Goal: Task Accomplishment & Management: Complete application form

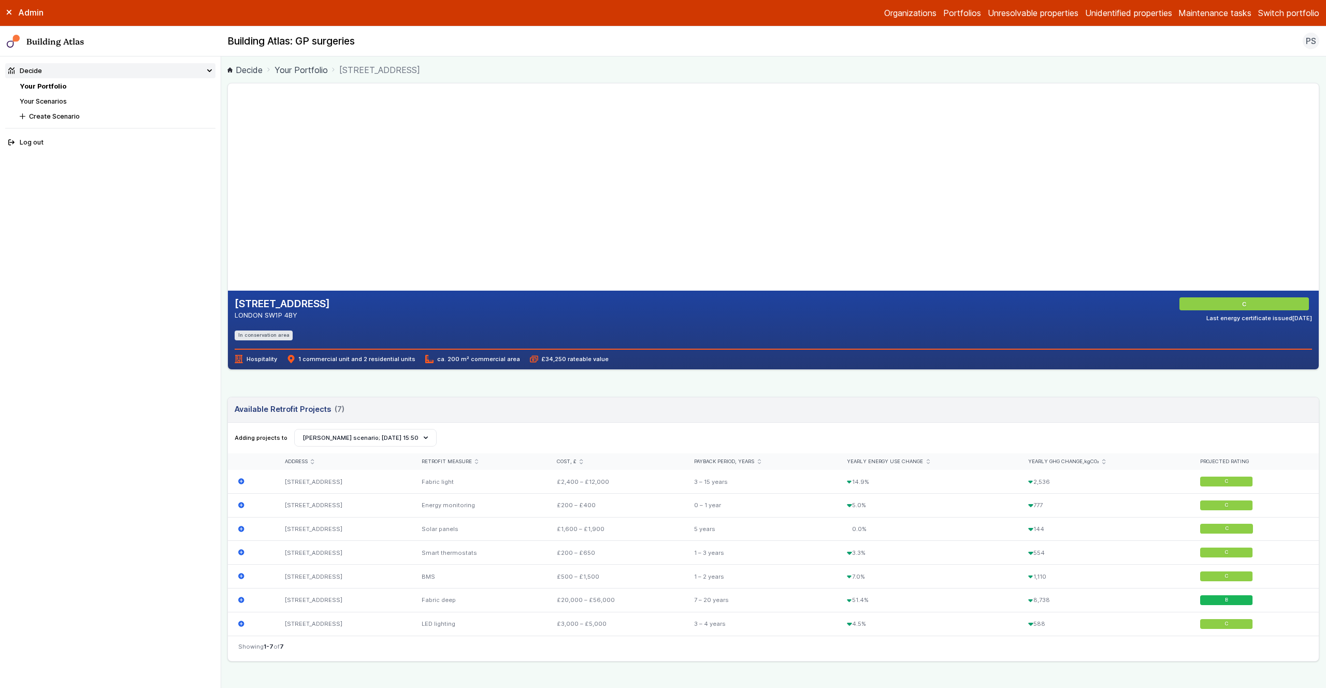
click at [227, 377] on main "Decide Your Portfolio 17-19, REGENCY STREET 17-19, REGENCY STREET LONDON SW1P 4…" at bounding box center [773, 371] width 1105 height 631
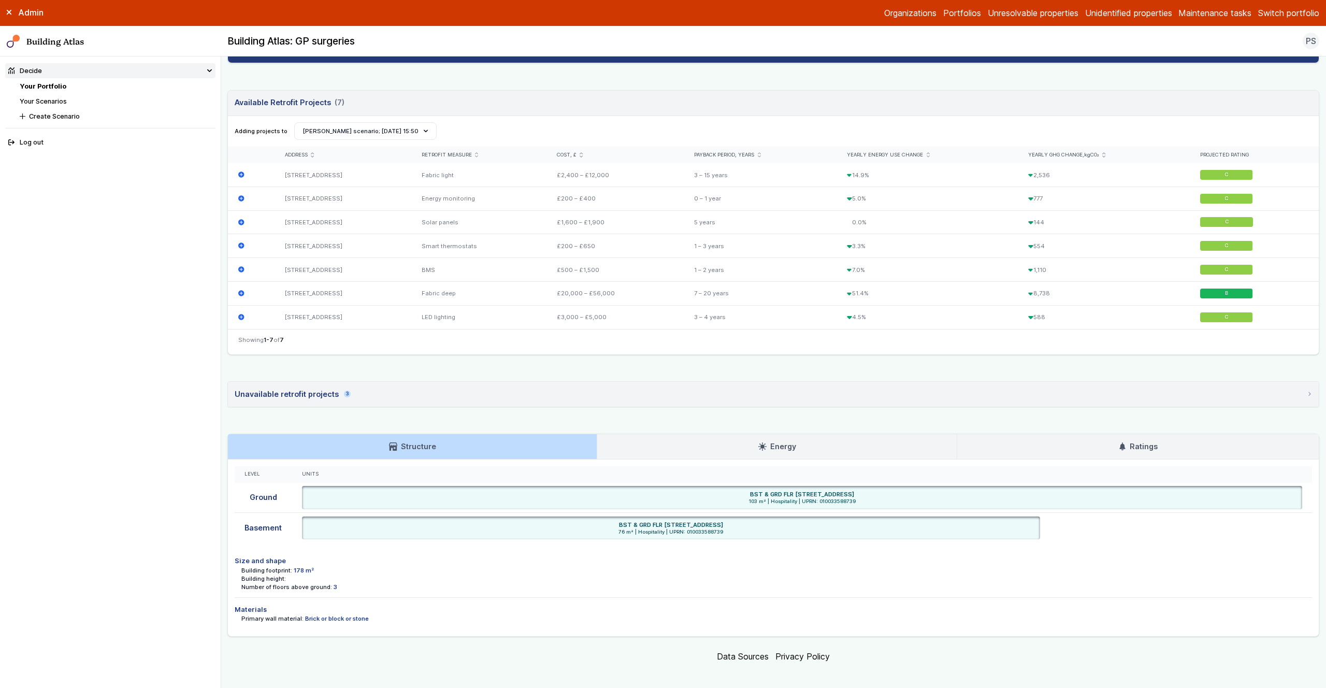
scroll to position [314, 0]
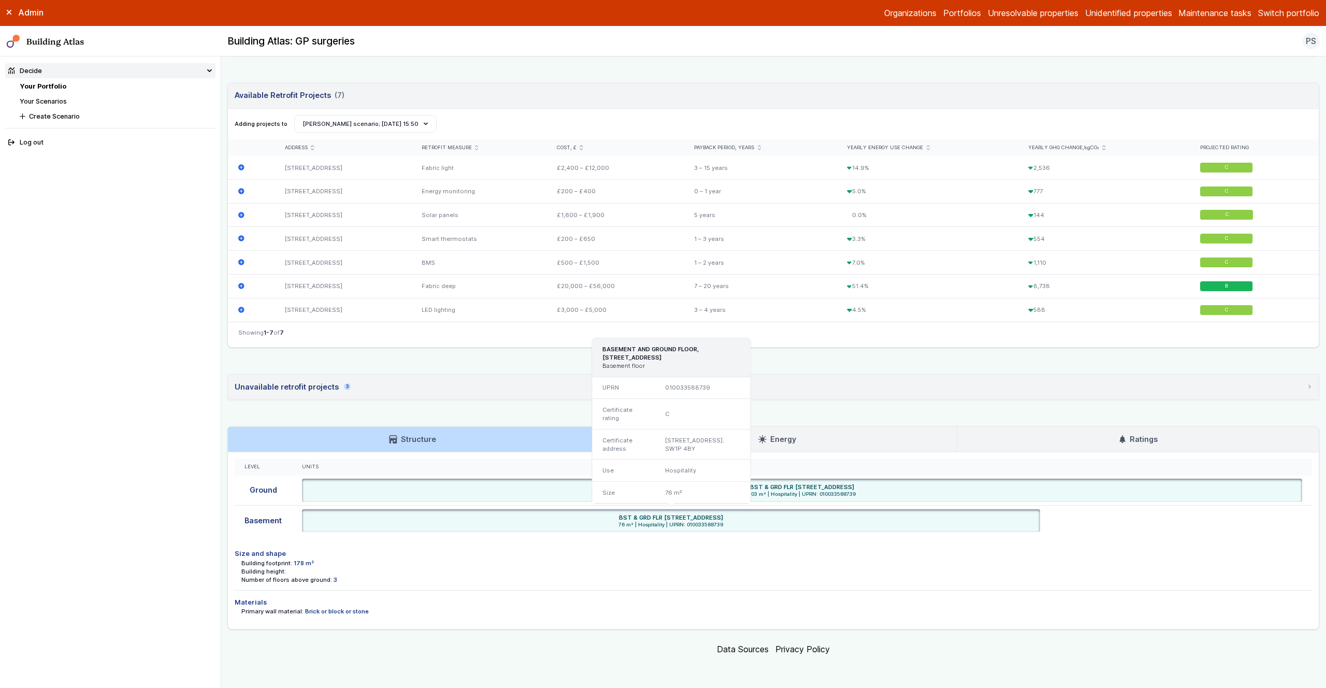
click at [705, 525] on span "76 m² | Hospitality | UPRN: 010033588739" at bounding box center [670, 525] width 731 height 7
drag, startPoint x: 705, startPoint y: 525, endPoint x: 716, endPoint y: 544, distance: 22.7
click at [705, 525] on span "76 m² | Hospitality | UPRN: 010033588739" at bounding box center [670, 525] width 731 height 7
drag, startPoint x: 758, startPoint y: 514, endPoint x: 686, endPoint y: 531, distance: 74.0
click at [643, 517] on div "BST & GRD FLR [STREET_ADDRESS]" at bounding box center [670, 517] width 731 height 8
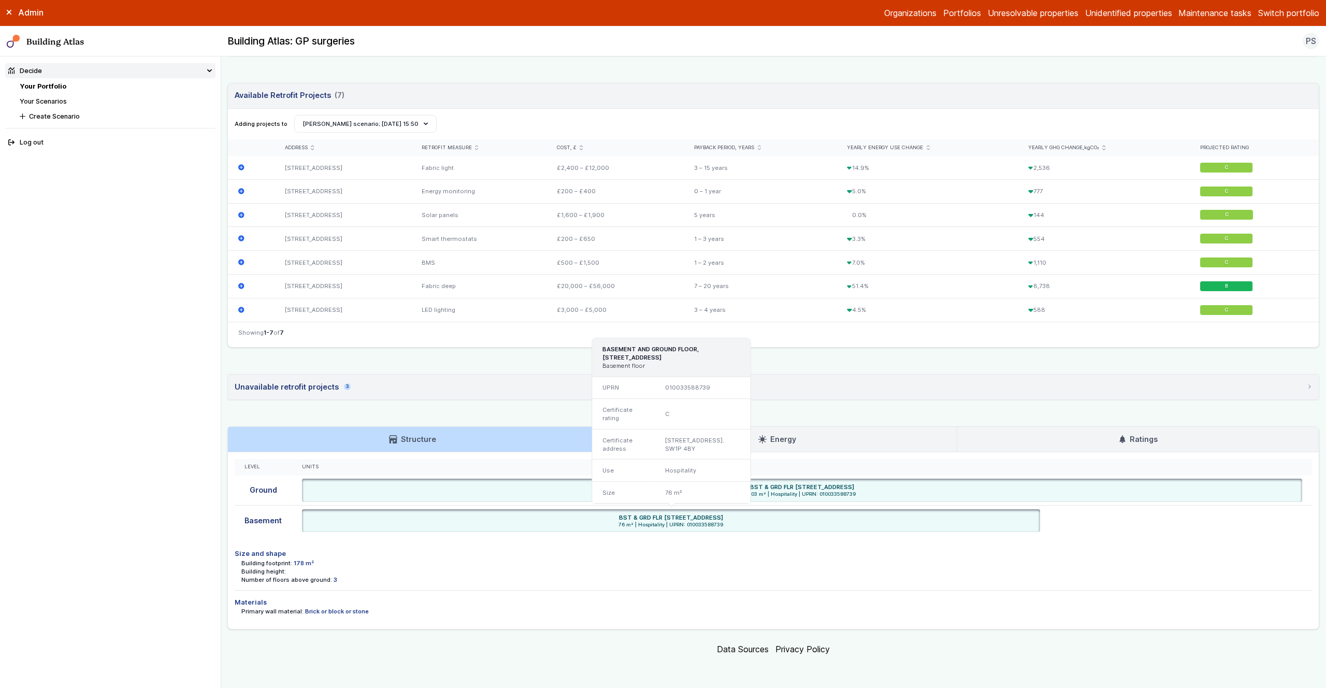
click at [720, 531] on li "BST & GRD FLR 17-19, REGENCY STREET, LONDON SW1P 4BY 76 m² | Hospitality | UPRN…" at bounding box center [671, 520] width 738 height 23
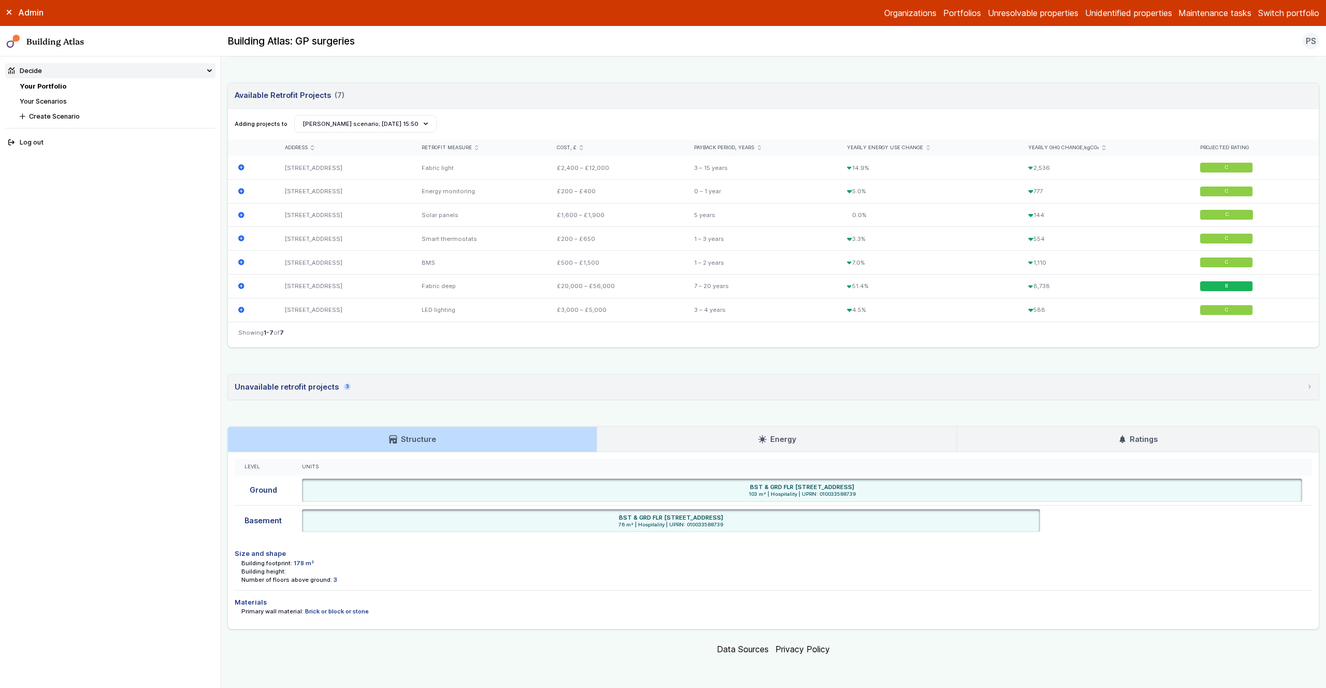
drag, startPoint x: 628, startPoint y: 518, endPoint x: 757, endPoint y: 517, distance: 128.4
click at [757, 517] on div "BST & GRD FLR [STREET_ADDRESS]" at bounding box center [670, 517] width 731 height 8
copy h6 "17-19, REGENCY STREET, LONDON SW1P 4BY"
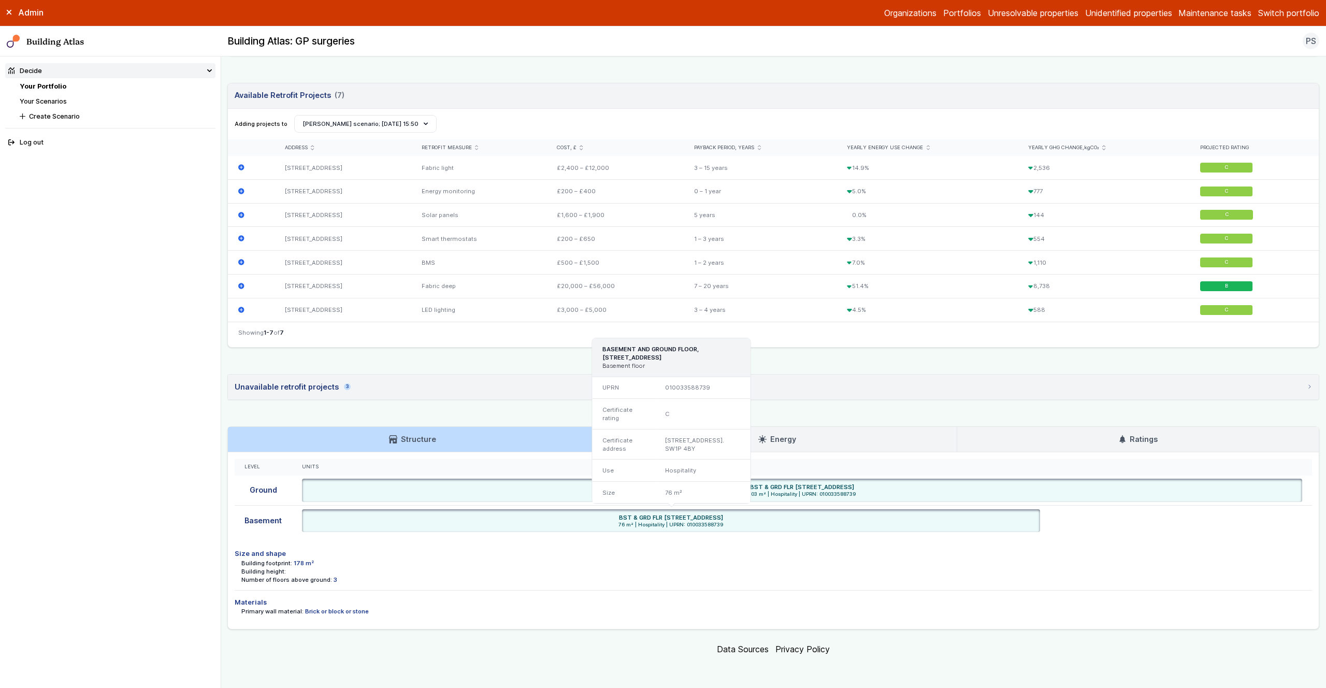
drag, startPoint x: 755, startPoint y: 539, endPoint x: 727, endPoint y: 533, distance: 28.6
click at [755, 539] on div "Level Units Ground BST & GRD FLR 17-19, REGENCY STREET, LONDON SW1P 4BY 103 m² …" at bounding box center [773, 540] width 1091 height 177
click at [704, 525] on span "76 m² | Hospitality | UPRN: 010033588739" at bounding box center [670, 525] width 731 height 7
copy span "010033588739"
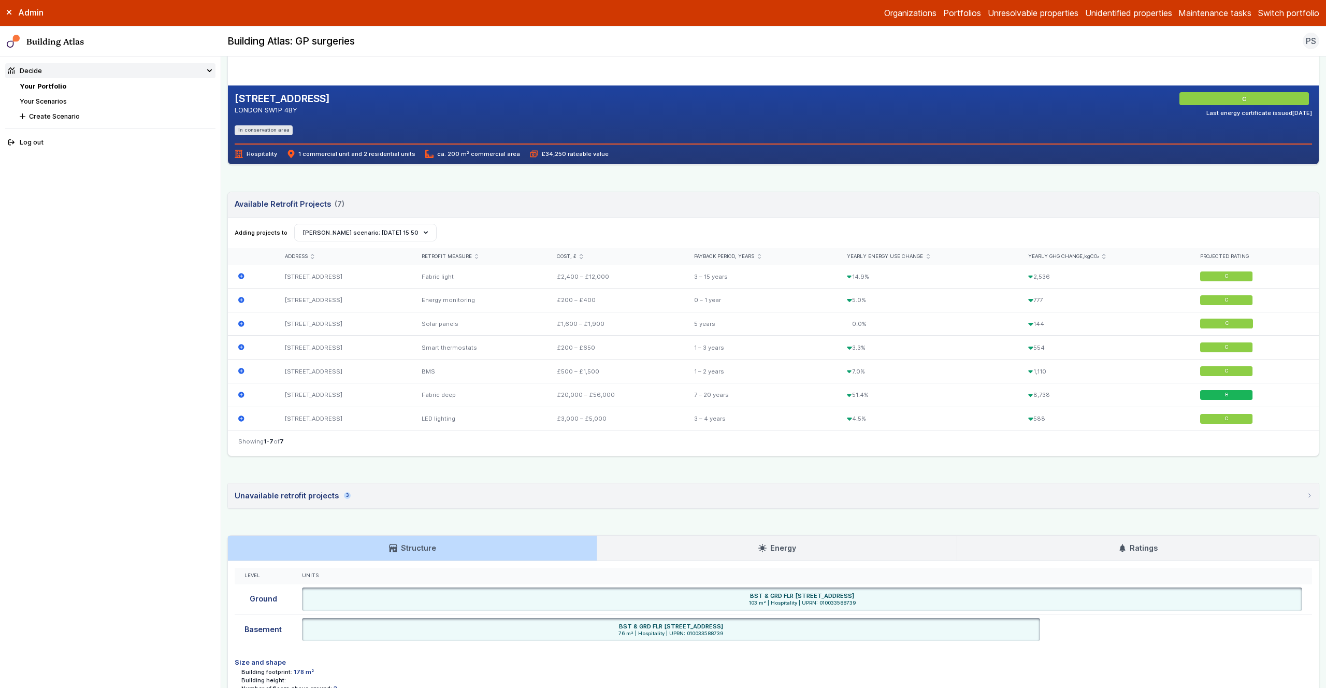
scroll to position [0, 0]
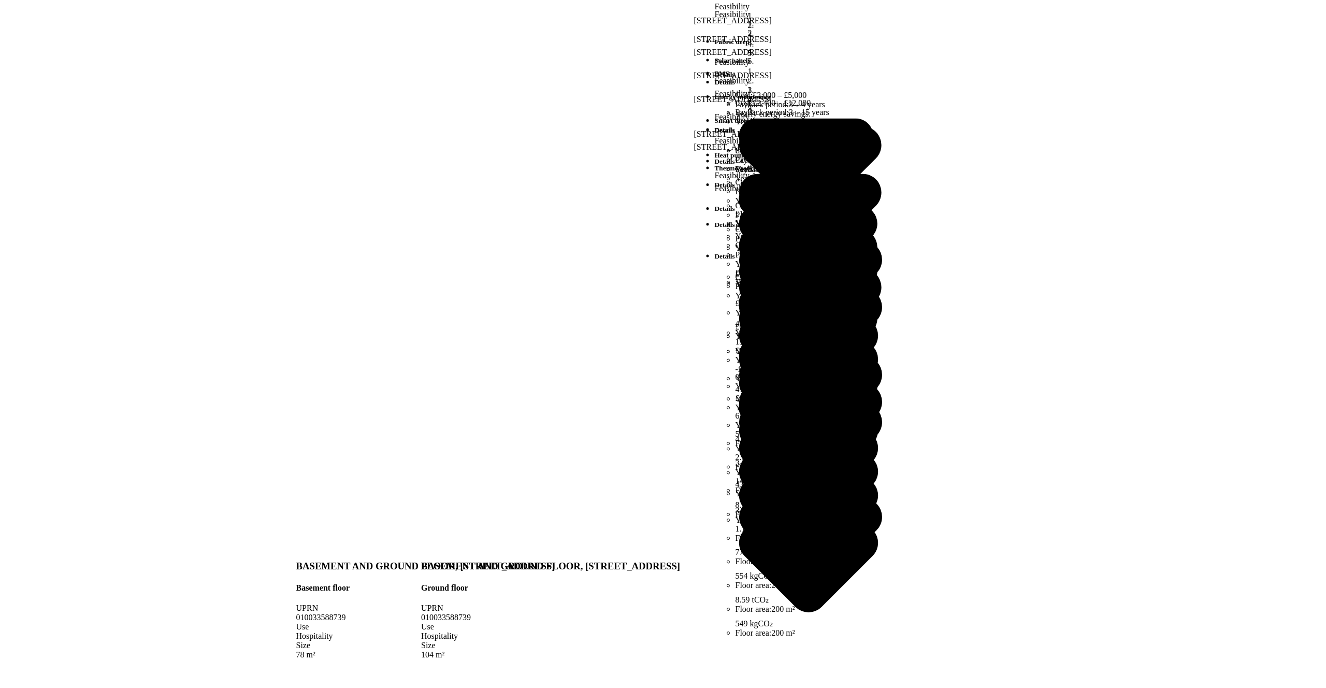
click at [0, 0] on button "UAL" at bounding box center [0, 0] width 0 height 0
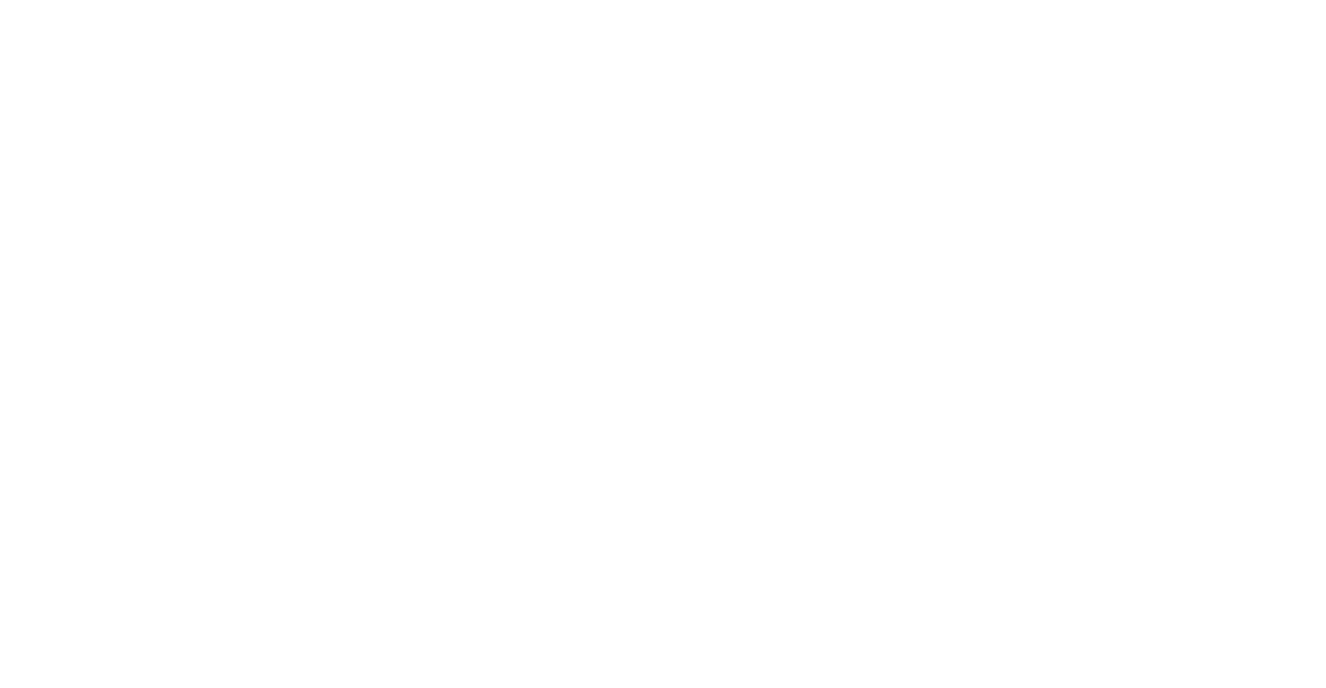
drag, startPoint x: 646, startPoint y: 196, endPoint x: 663, endPoint y: 142, distance: 56.4
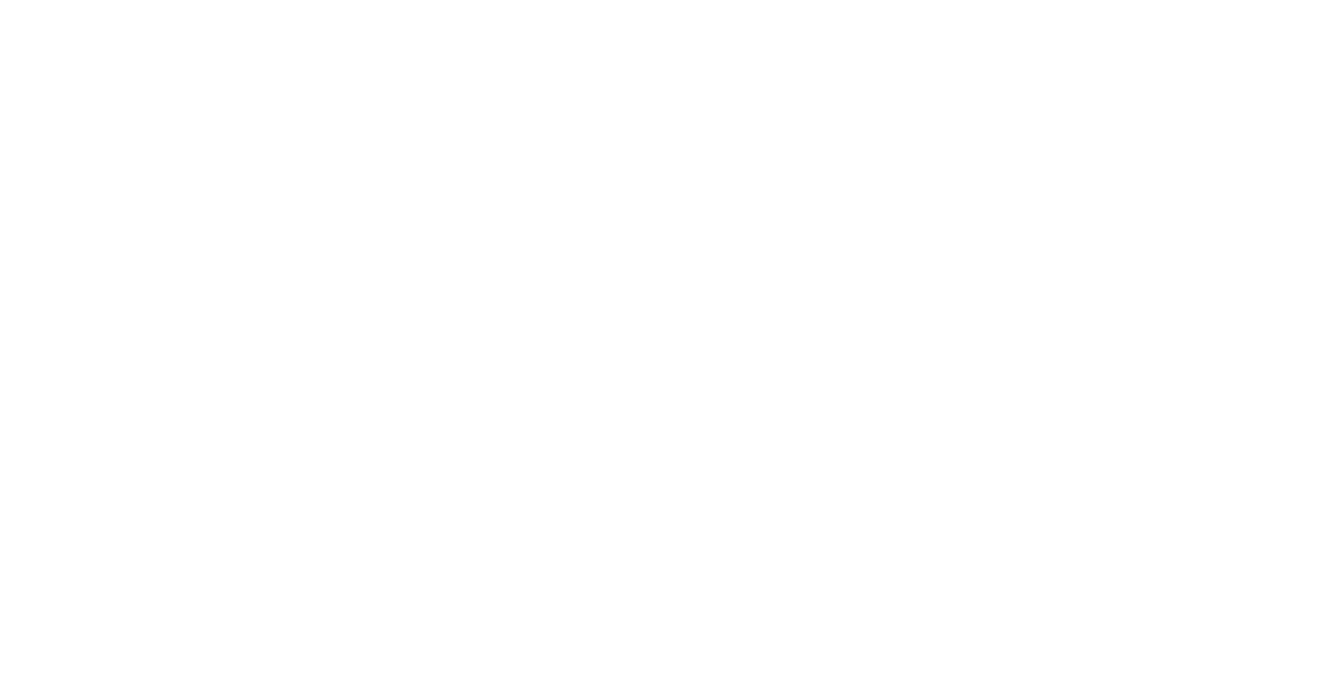
paste input "**********"
type input "**********"
paste input "********"
type input "********"
drag, startPoint x: 1280, startPoint y: 141, endPoint x: 1260, endPoint y: 154, distance: 24.0
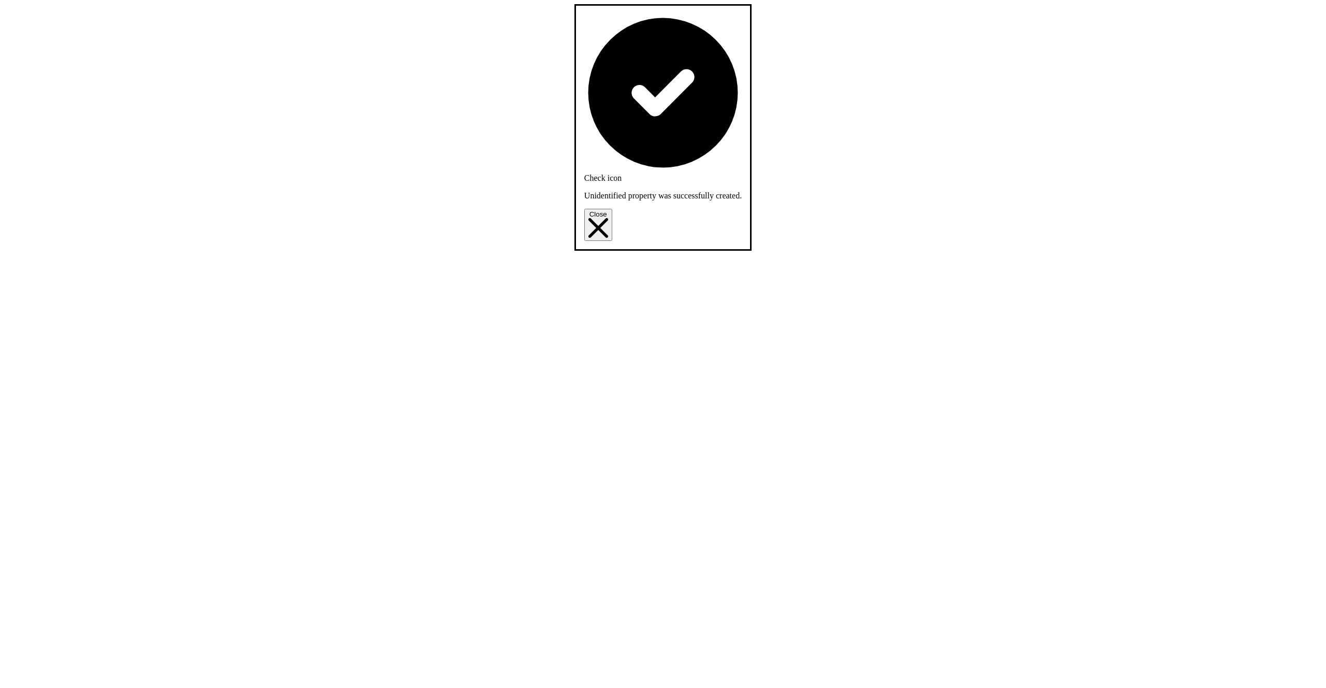
drag, startPoint x: 813, startPoint y: 272, endPoint x: 796, endPoint y: 270, distance: 16.7
drag, startPoint x: 1293, startPoint y: 135, endPoint x: 1190, endPoint y: 213, distance: 129.8
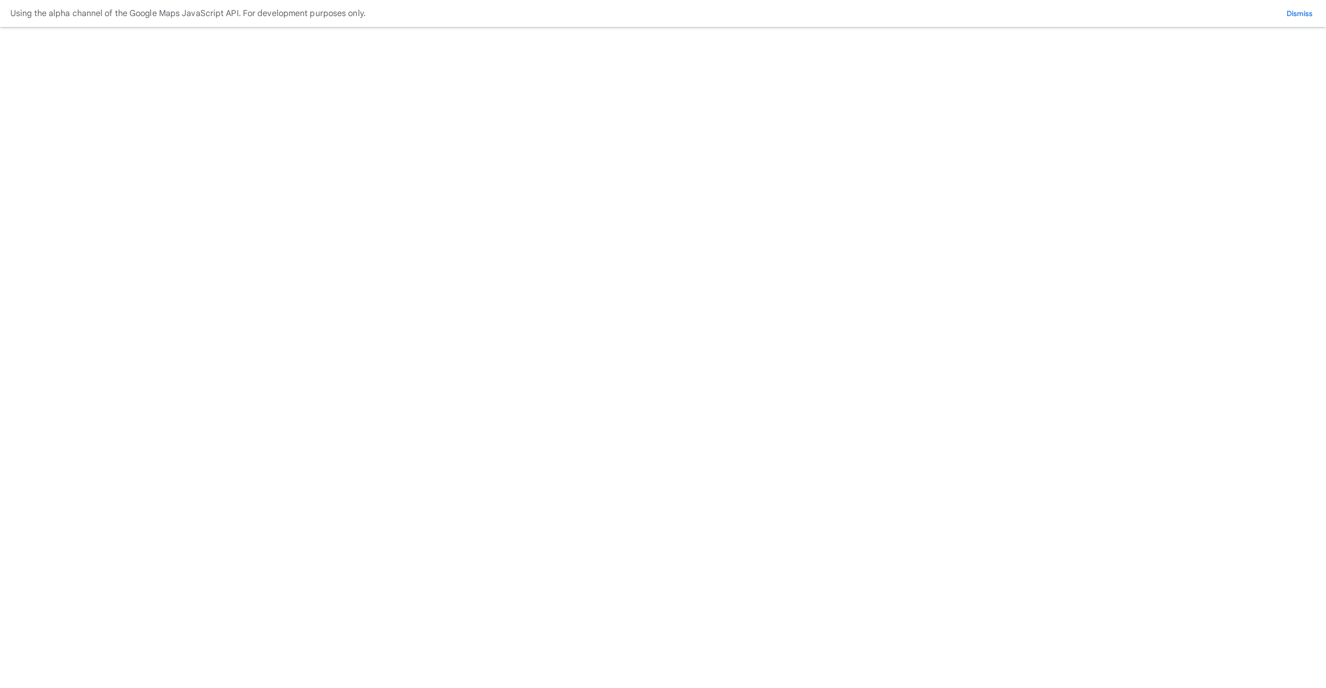
paste input "**********"
type input "**********"
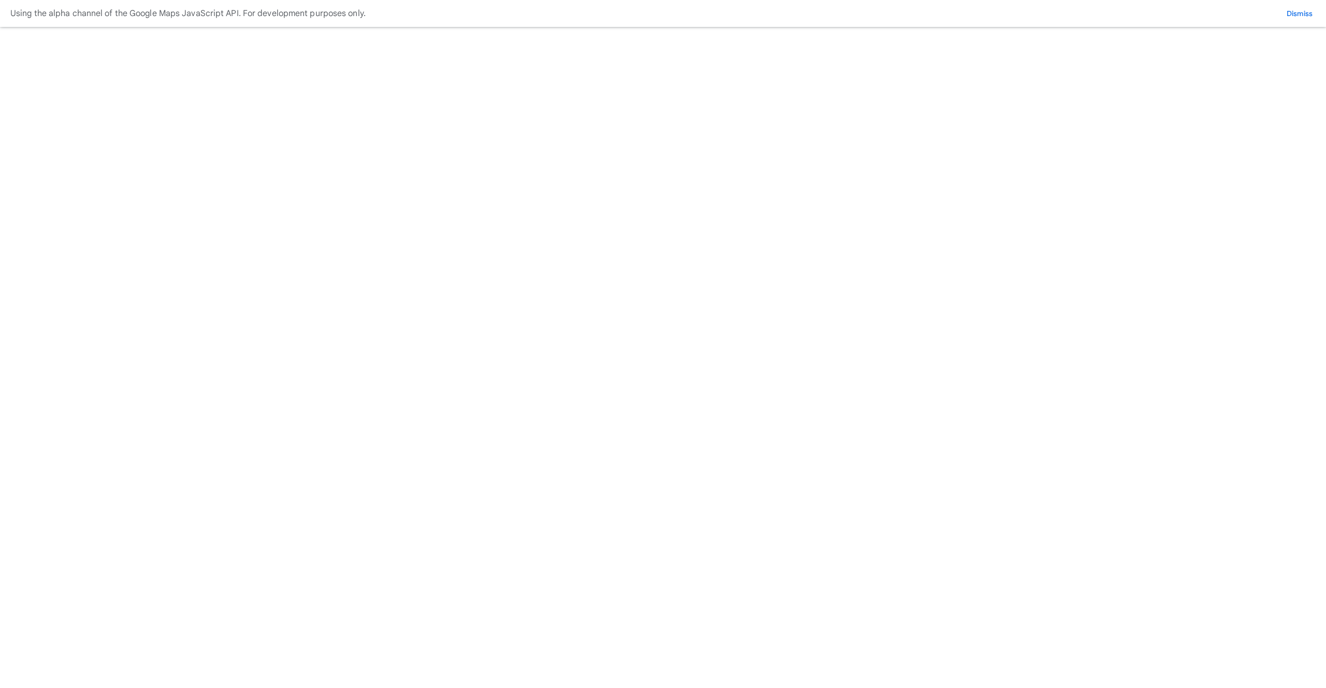
paste input "******"
type input "******"
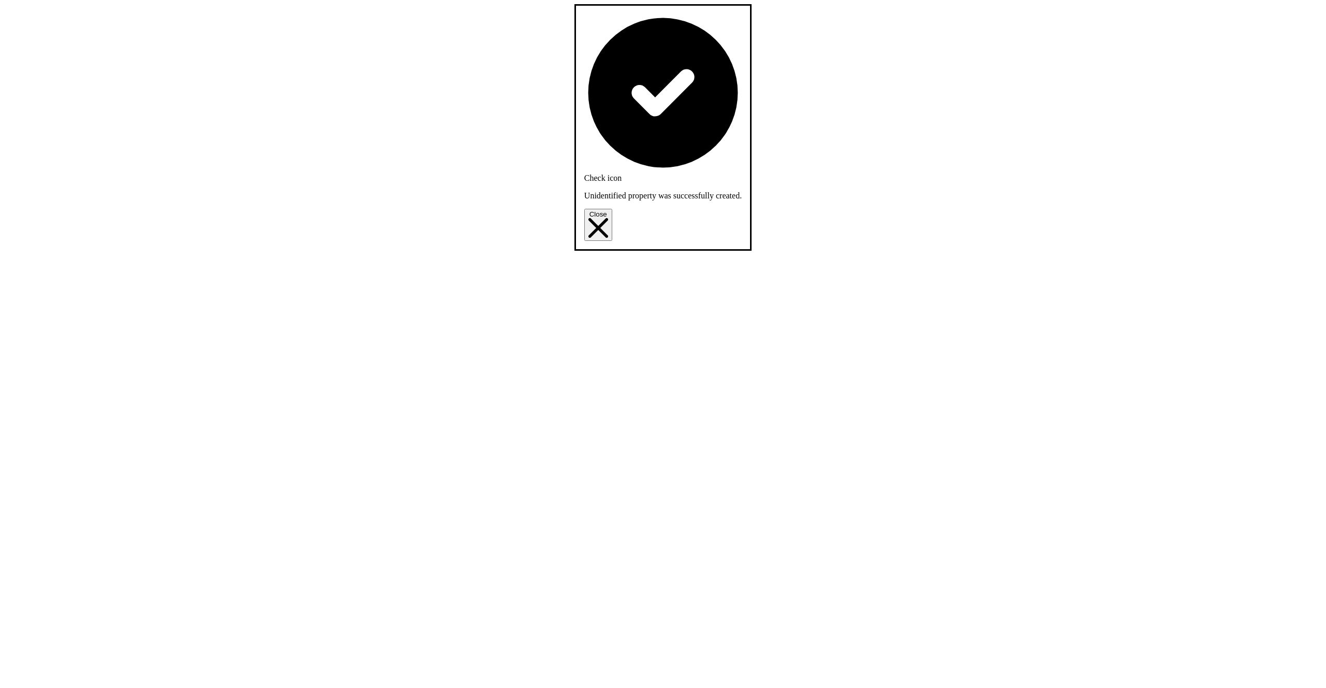
drag, startPoint x: 735, startPoint y: 24, endPoint x: 731, endPoint y: 123, distance: 99.0
click at [612, 209] on button "Close" at bounding box center [598, 225] width 28 height 32
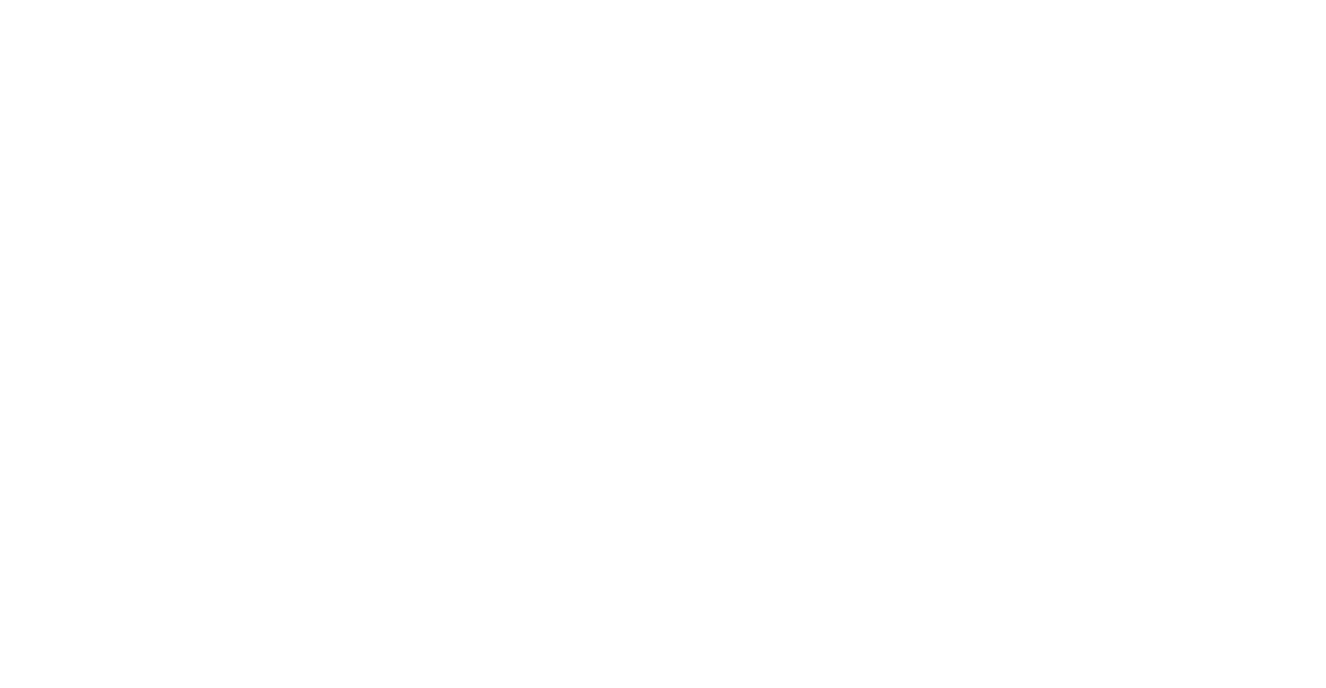
drag, startPoint x: 481, startPoint y: 295, endPoint x: 502, endPoint y: 291, distance: 22.2
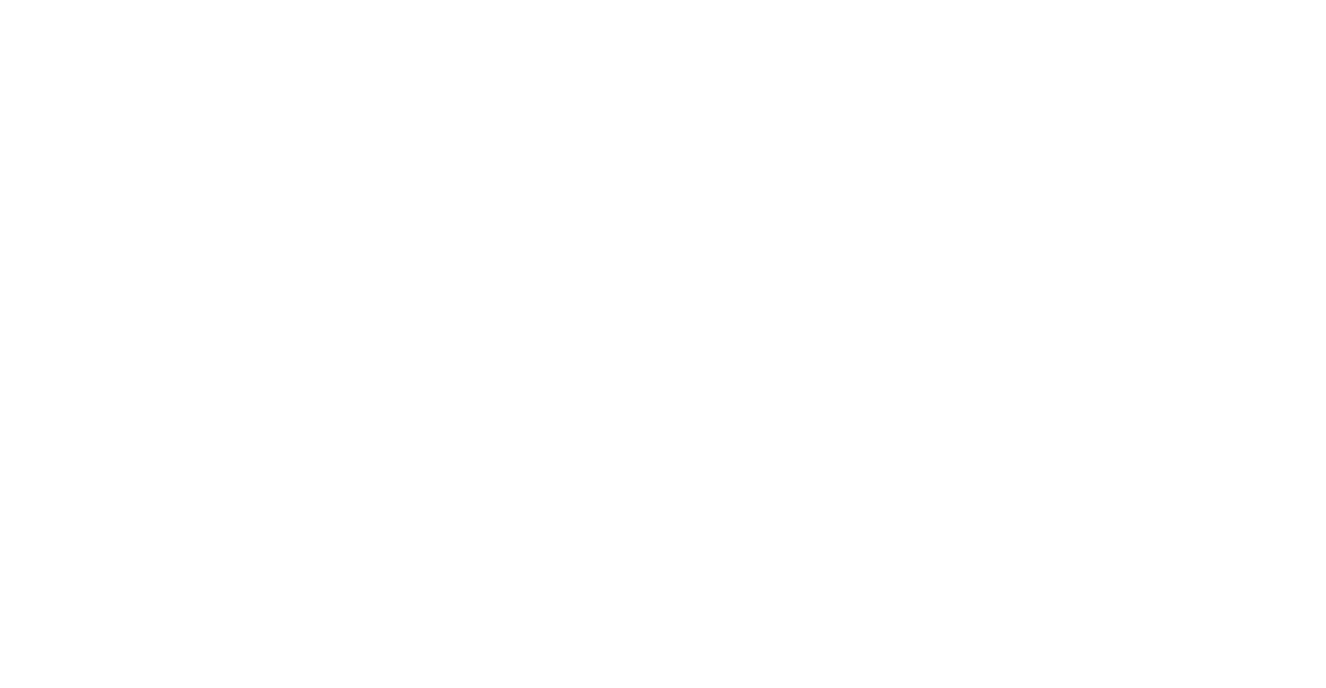
paste input "**********"
type input "**********"
paste input "********"
type input "********"
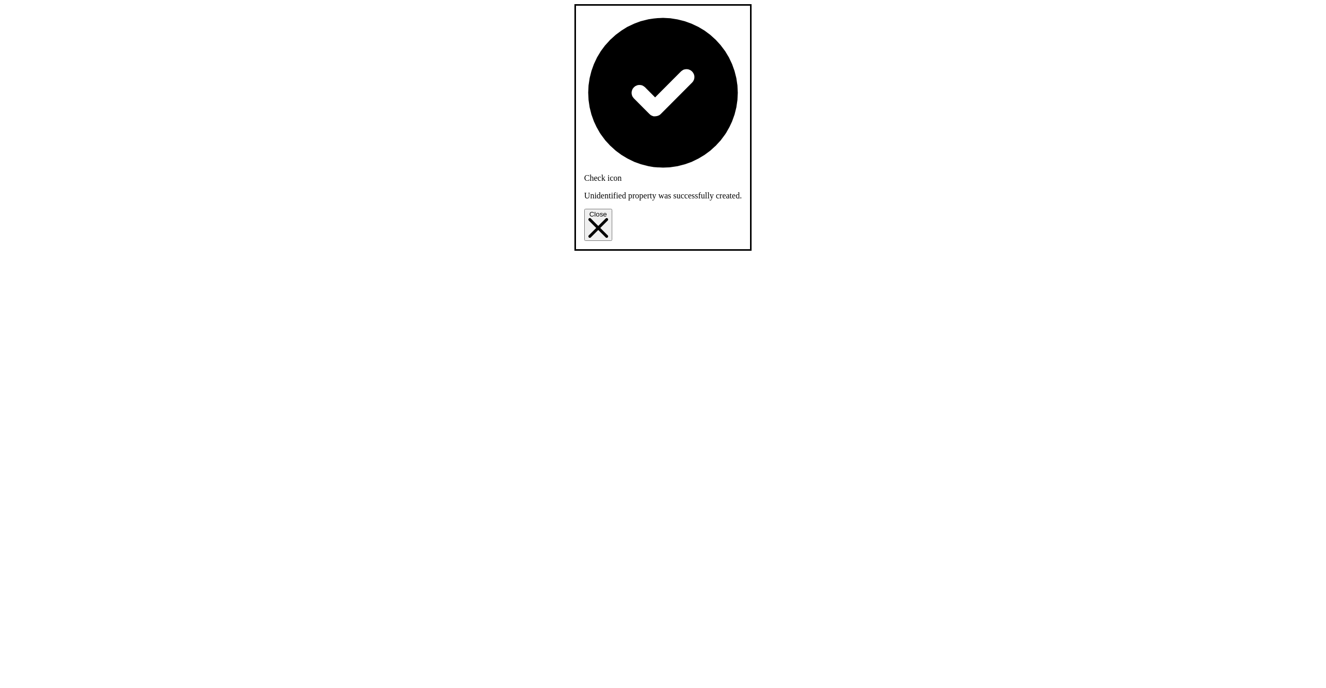
drag, startPoint x: 733, startPoint y: 27, endPoint x: 720, endPoint y: 86, distance: 60.8
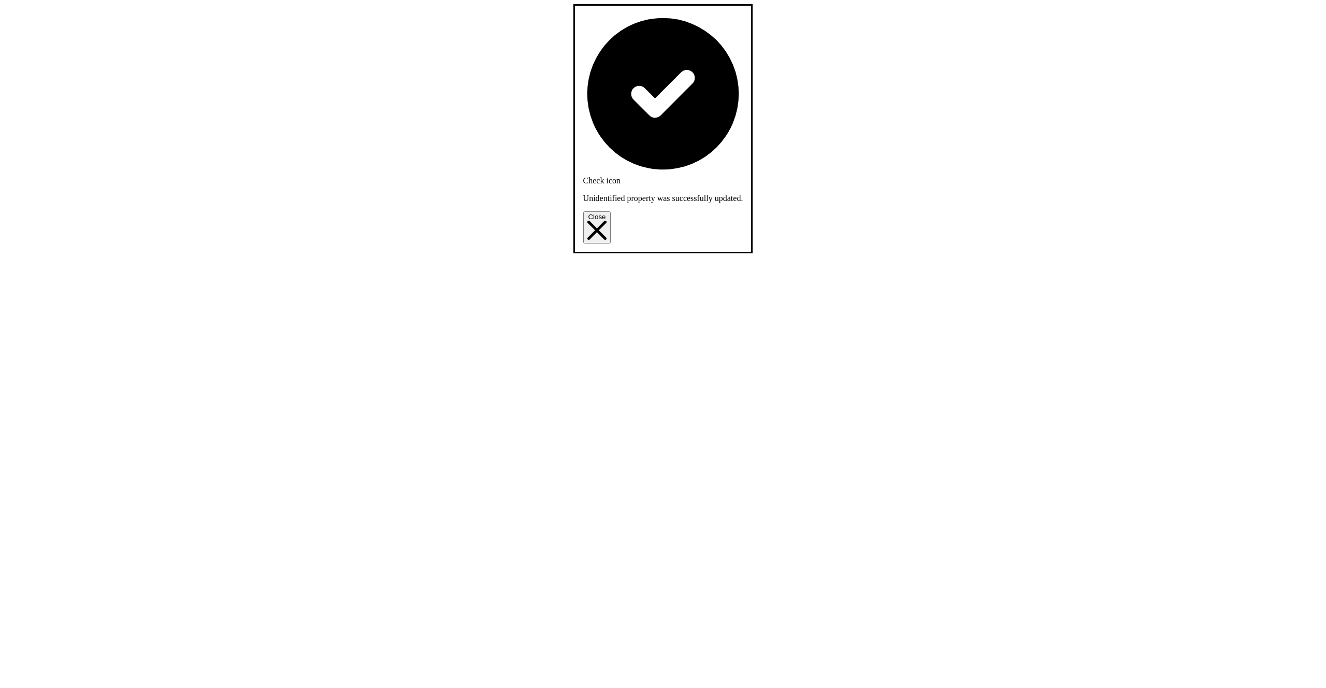
click at [611, 211] on button "Close" at bounding box center [597, 227] width 28 height 32
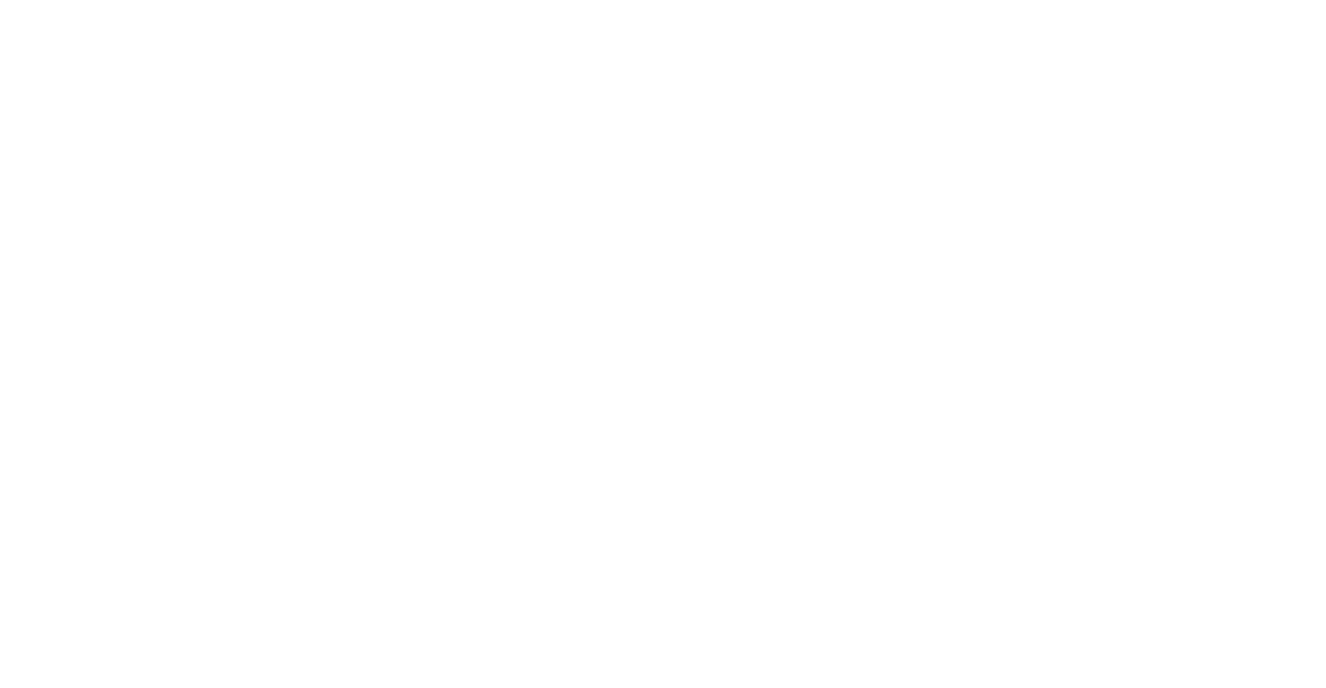
drag, startPoint x: 733, startPoint y: 333, endPoint x: 692, endPoint y: 331, distance: 40.4
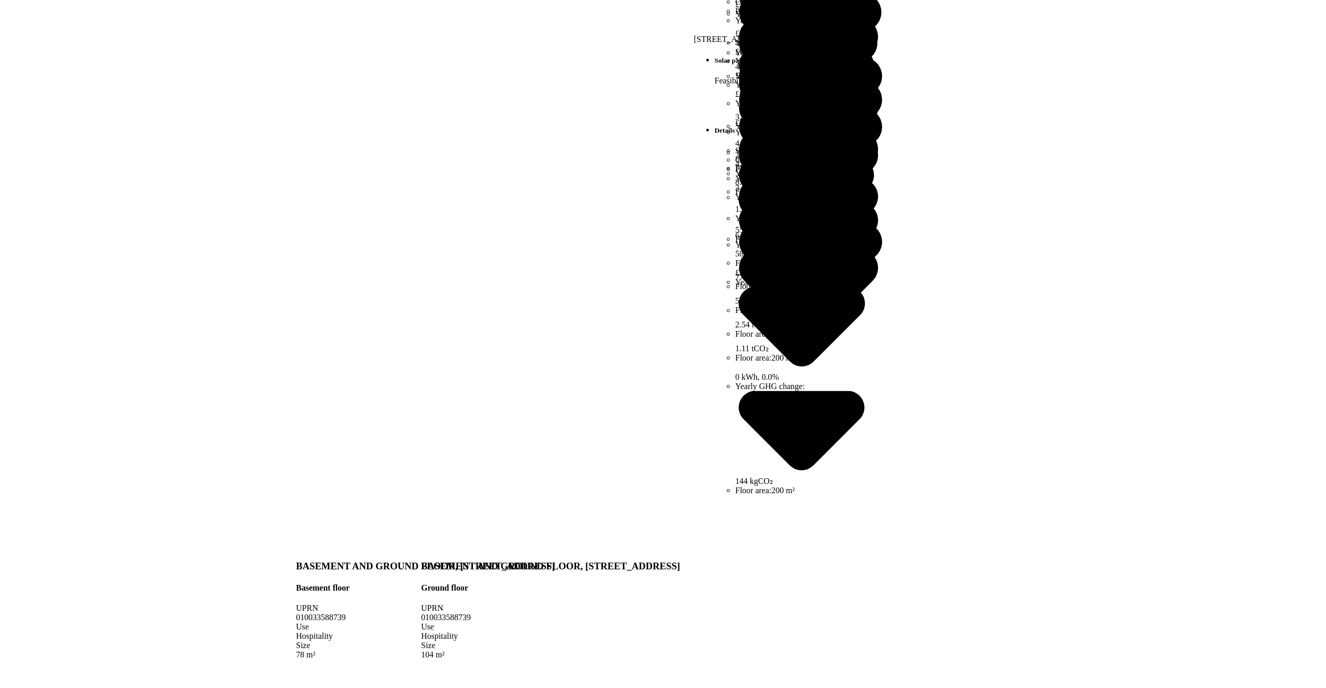
scroll to position [353, 0]
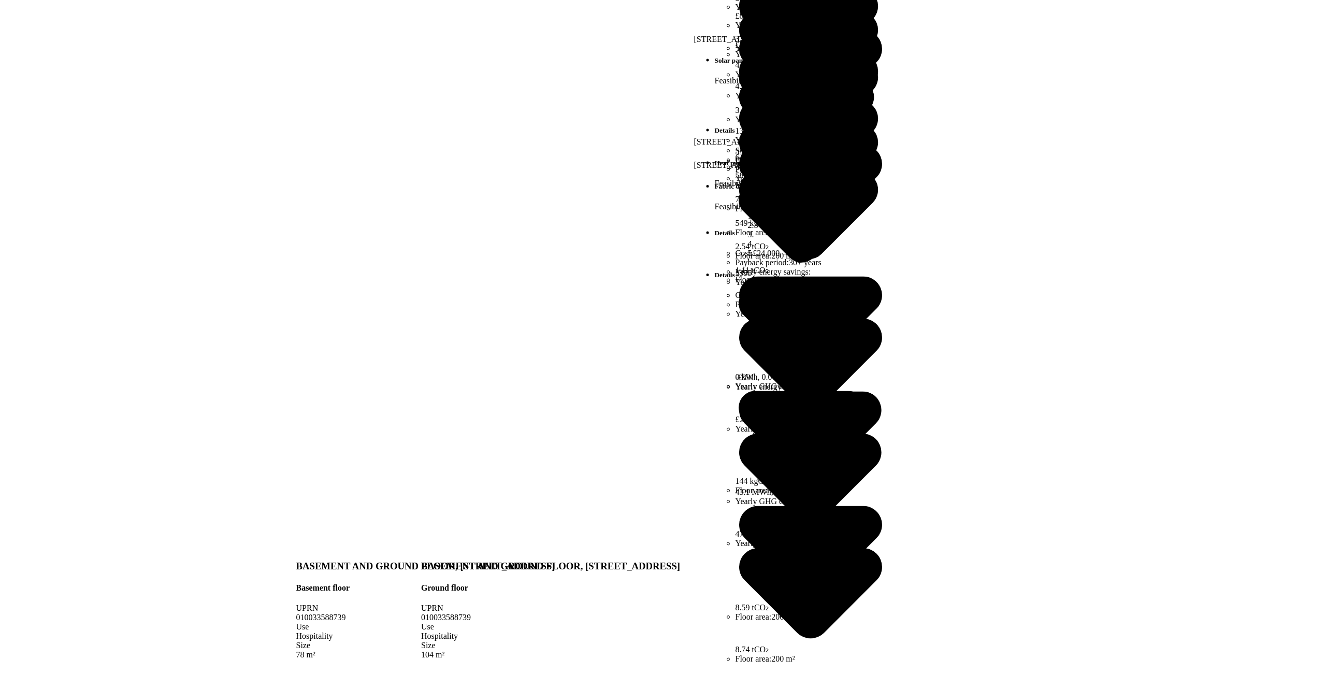
copy span "010033588739"
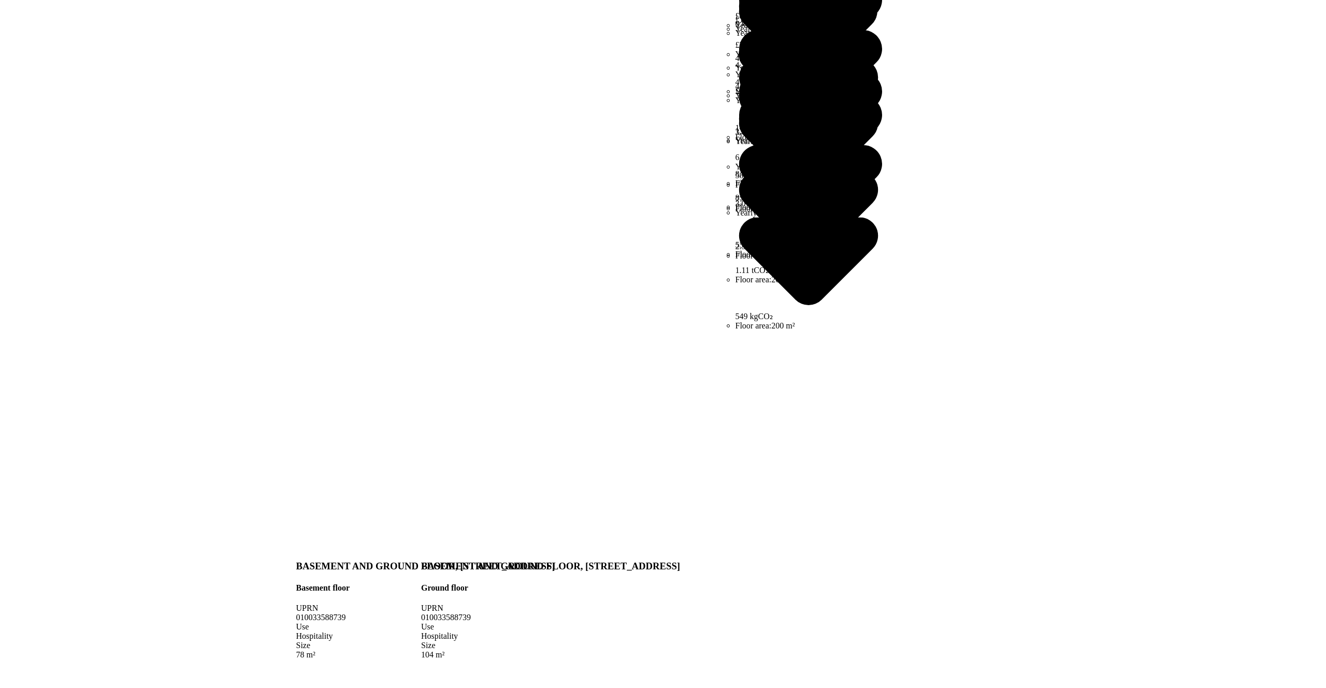
scroll to position [0, 0]
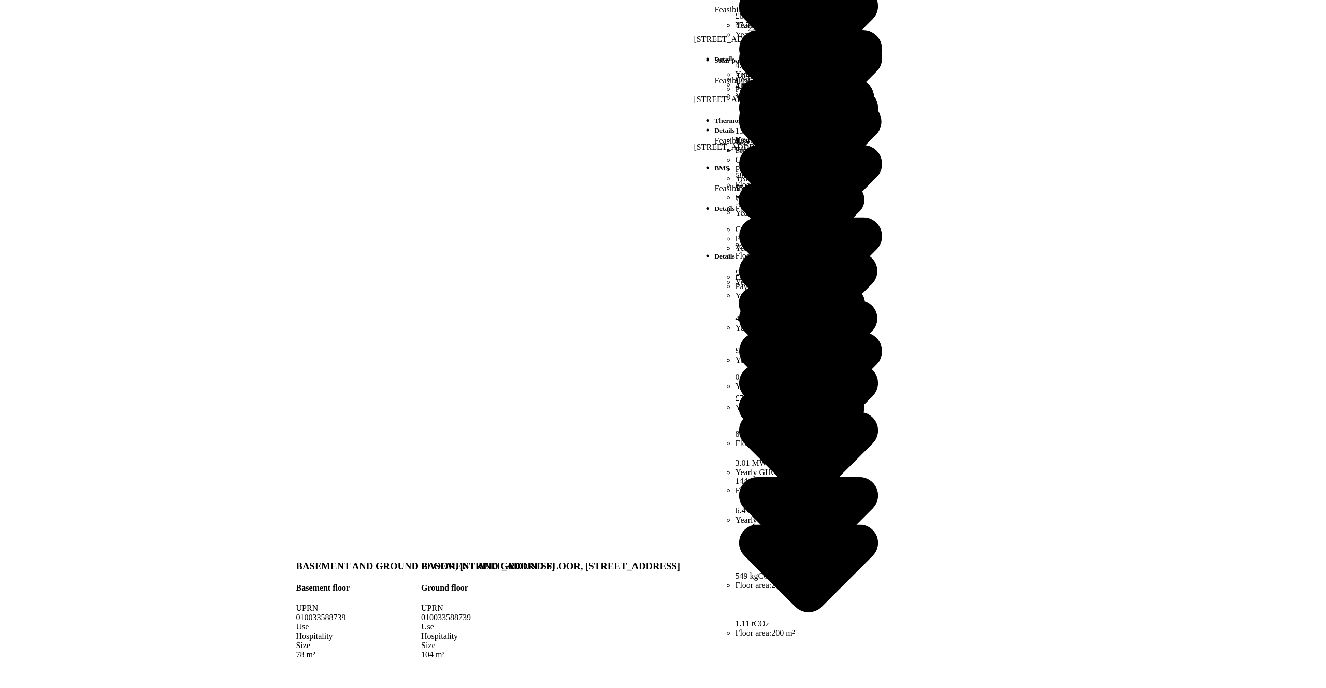
scroll to position [353, 0]
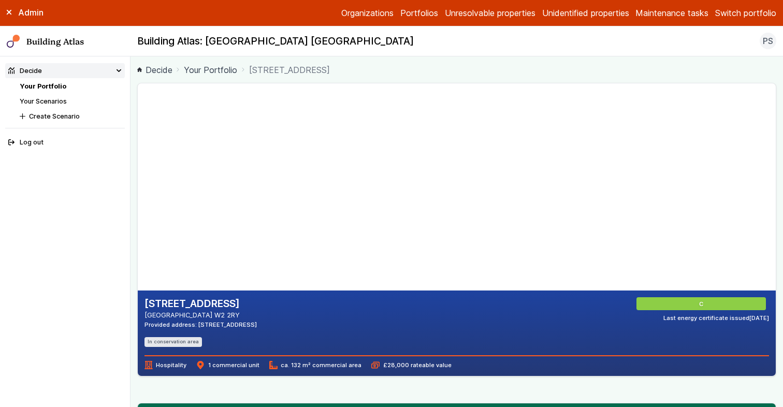
scroll to position [743, 0]
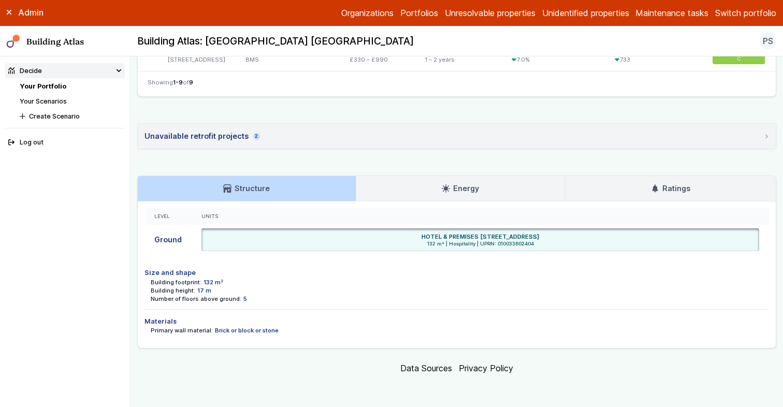
click at [346, 287] on div "Building height: 17 m" at bounding box center [460, 290] width 618 height 8
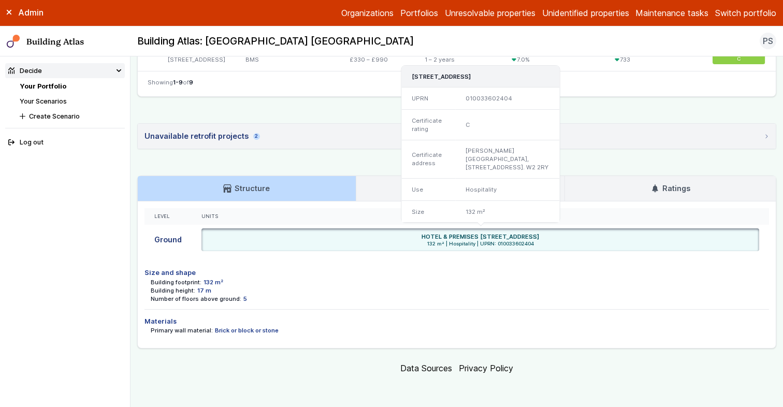
drag, startPoint x: 450, startPoint y: 237, endPoint x: 567, endPoint y: 238, distance: 117.0
click at [539, 238] on h6 "HOTEL & PREMISES 155, SUSSEX GARDENS, LONDON W2 2RY" at bounding box center [481, 237] width 118 height 8
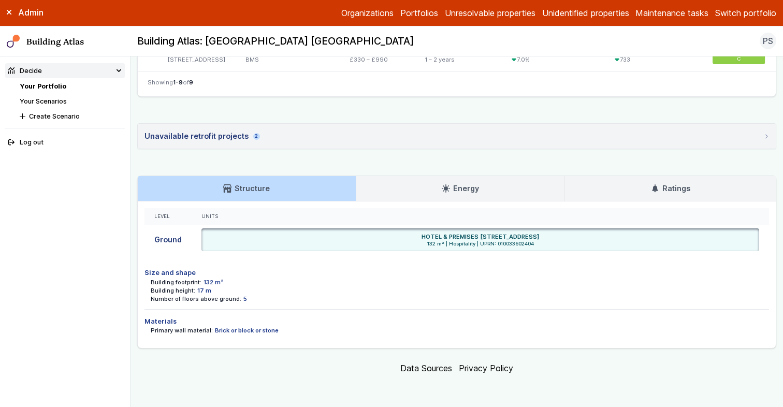
copy h6 "155, SUSSEX GARDENS, LONDON W2 2RY"
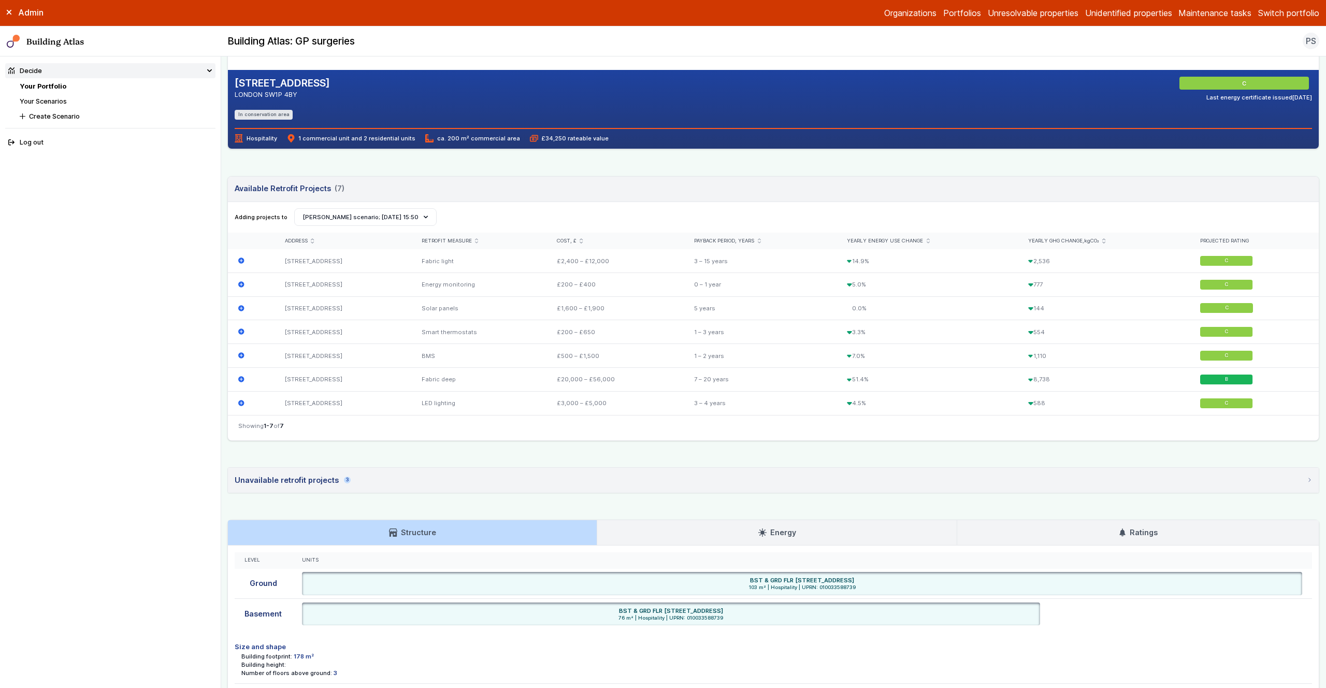
scroll to position [314, 0]
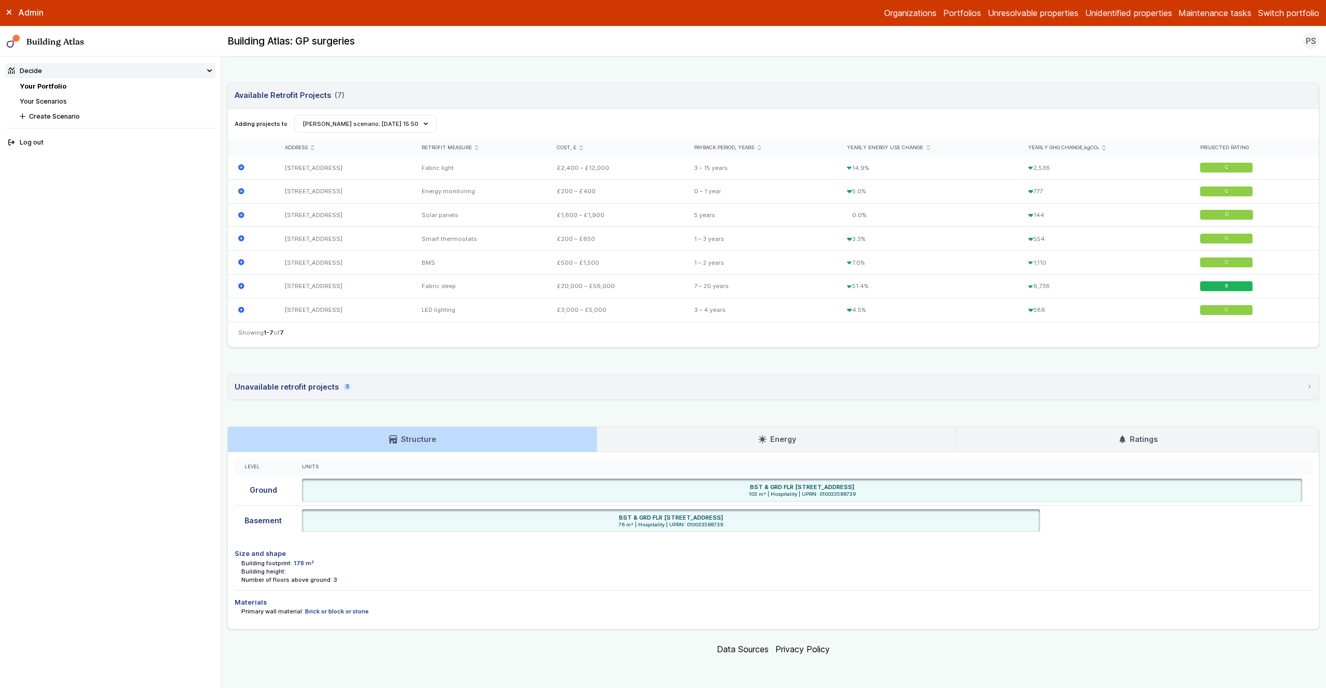
click at [734, 565] on div "Building footprint: 178 m²" at bounding box center [776, 563] width 1070 height 8
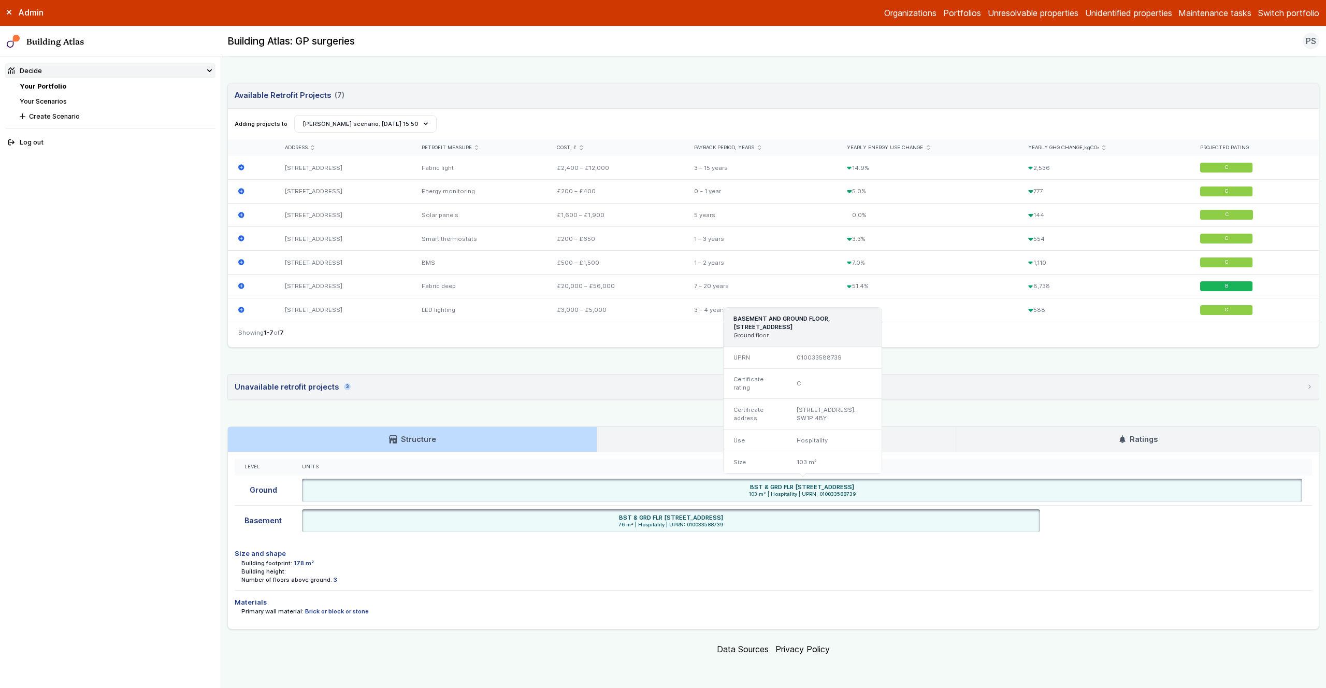
click at [837, 494] on span "103 m² | Hospitality | UPRN: 010033588739" at bounding box center [802, 494] width 994 height 7
click at [837, 495] on span "103 m² | Hospitality | UPRN: 010033588739" at bounding box center [802, 494] width 994 height 7
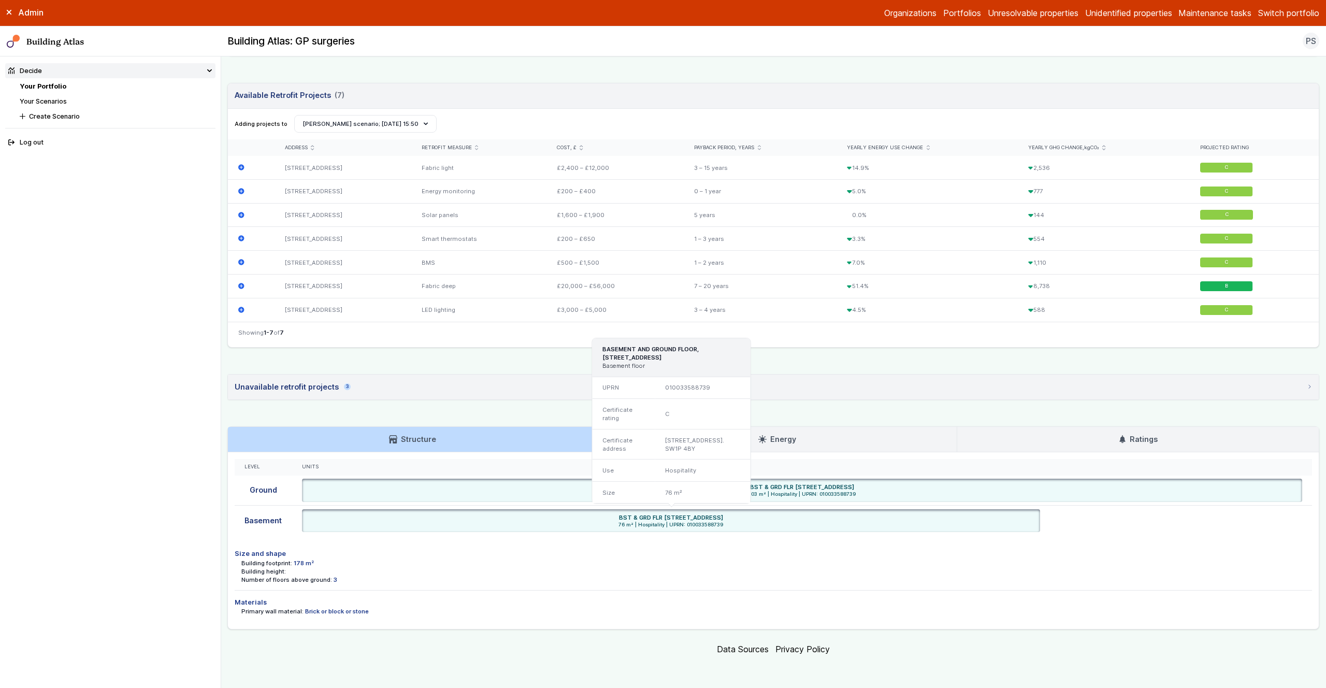
click at [770, 515] on div "BST & GRD FLR 17-19, REGENCY STREET, LONDON SW1P 4BY" at bounding box center [670, 517] width 731 height 8
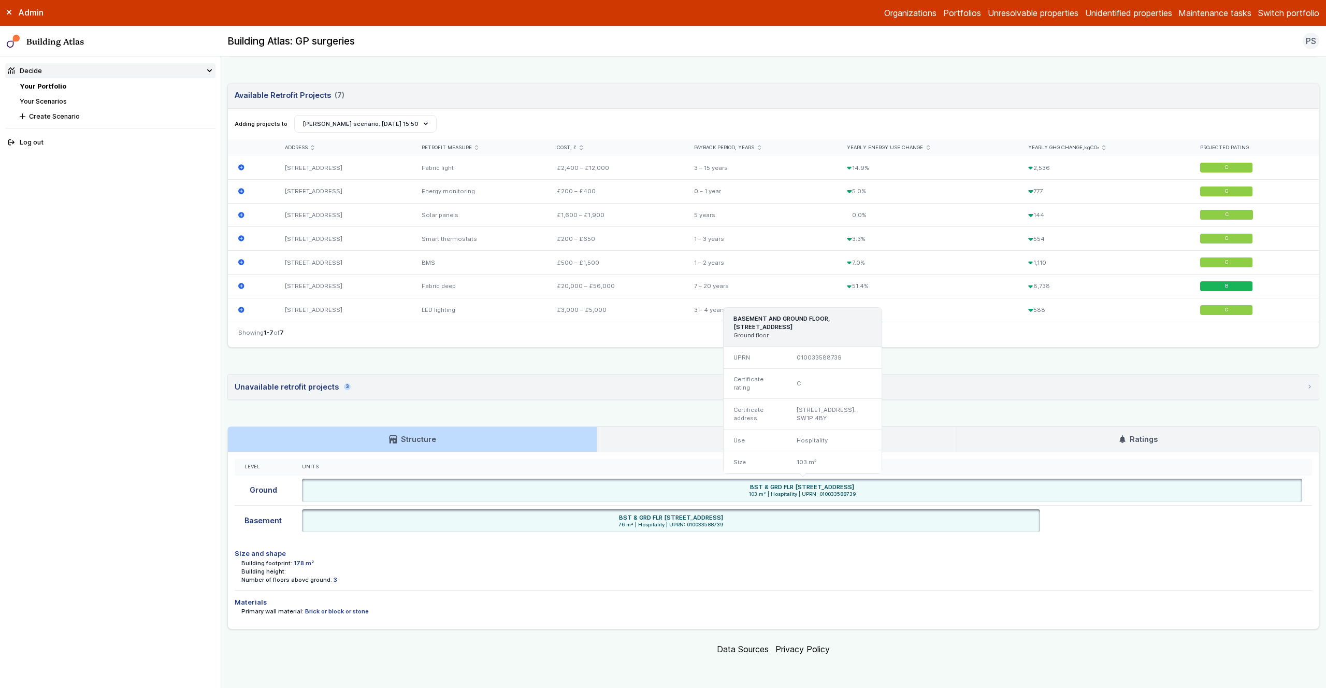
click at [817, 495] on span "103 m² | Hospitality | UPRN: 010033588739" at bounding box center [802, 494] width 994 height 7
drag, startPoint x: 716, startPoint y: 486, endPoint x: 887, endPoint y: 487, distance: 170.9
click at [854, 487] on h6 "BST & GRD FLR 17-19, REGENCY STREET, LONDON SW1P 4BY" at bounding box center [802, 487] width 104 height 8
copy h6 "BST & GRD FLR 17-19, REGENCY STREET, LONDON SW1P 4BY"
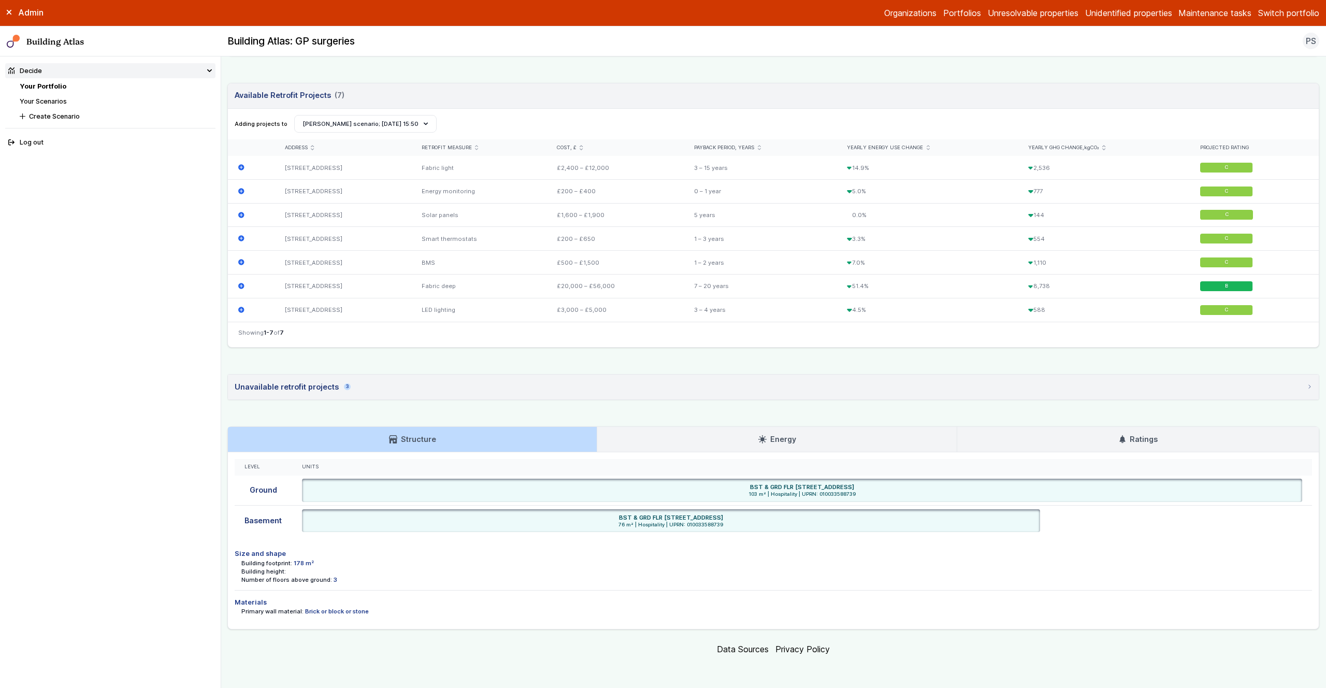
click at [862, 594] on li "Materials Primary wall material: Brick or block or stone" at bounding box center [773, 606] width 1077 height 32
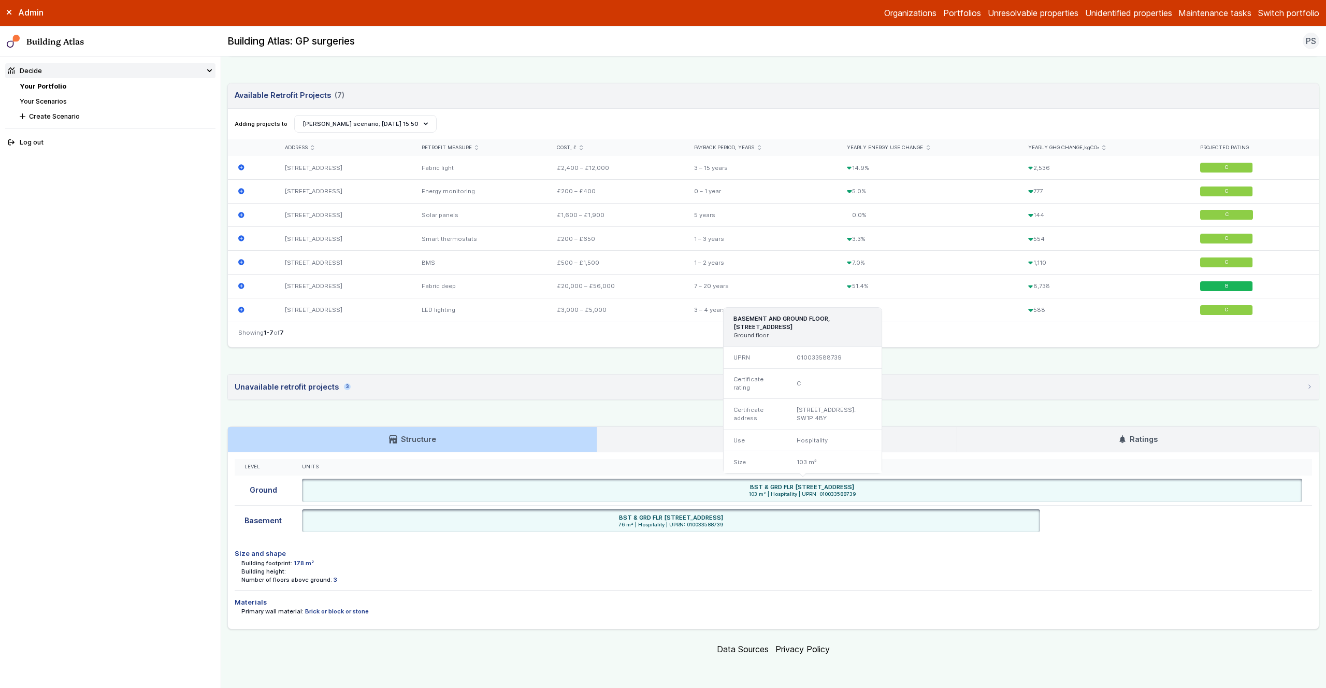
drag, startPoint x: 715, startPoint y: 487, endPoint x: 903, endPoint y: 485, distance: 187.5
click at [903, 485] on div "BST & GRD FLR 17-19, REGENCY STREET, LONDON SW1P 4BY" at bounding box center [802, 487] width 994 height 8
copy h6 "BST & GRD FLR 17-19, REGENCY STREET, LONDON SW1P 4BY"
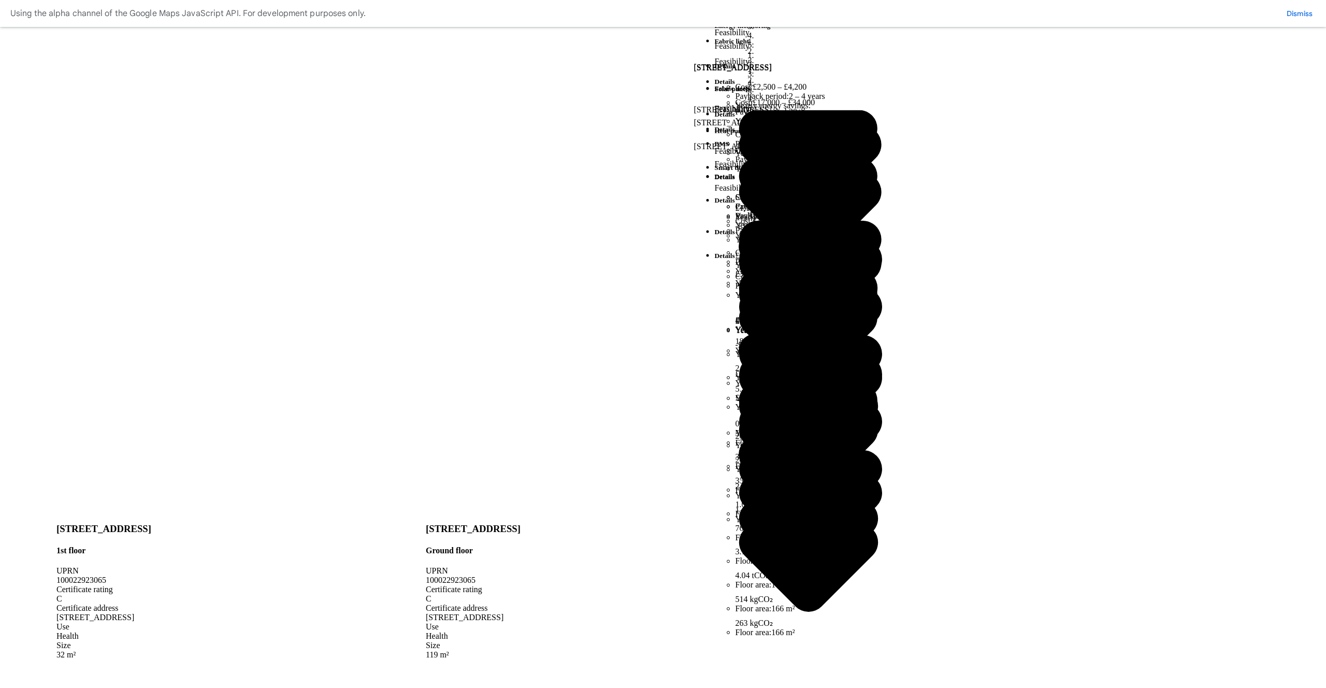
scroll to position [1, 0]
